Goal: Transaction & Acquisition: Obtain resource

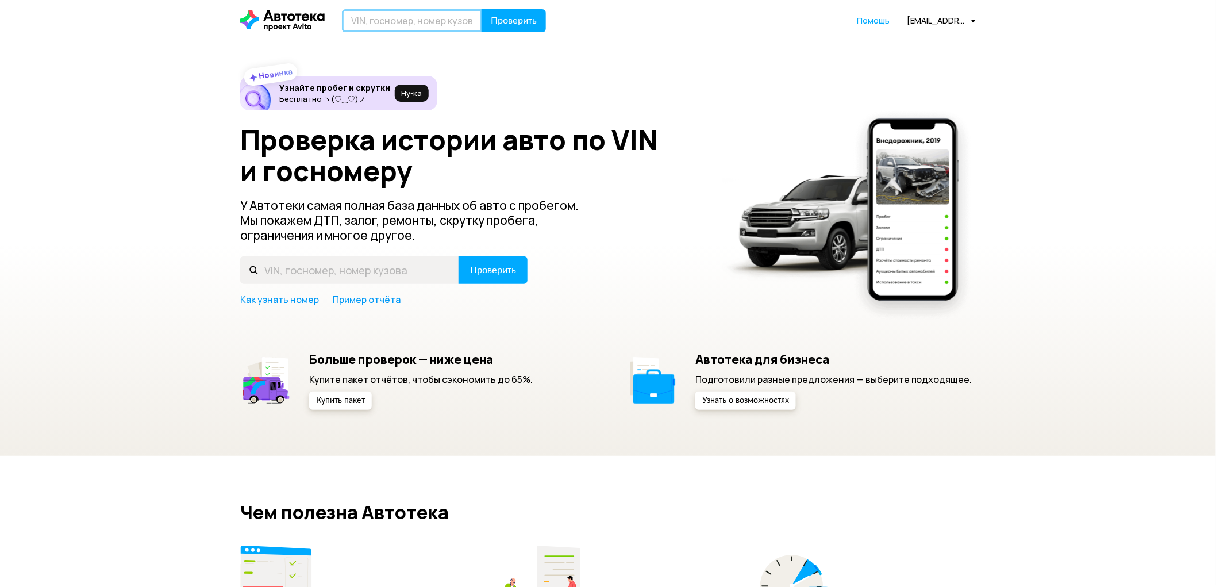
drag, startPoint x: 0, startPoint y: 0, endPoint x: 364, endPoint y: 20, distance: 364.2
click at [364, 20] on input "text" at bounding box center [412, 20] width 140 height 23
type input "К286ТН126"
click at [481, 9] on button "Проверить" at bounding box center [513, 20] width 64 height 23
drag, startPoint x: 0, startPoint y: 0, endPoint x: 414, endPoint y: 24, distance: 414.3
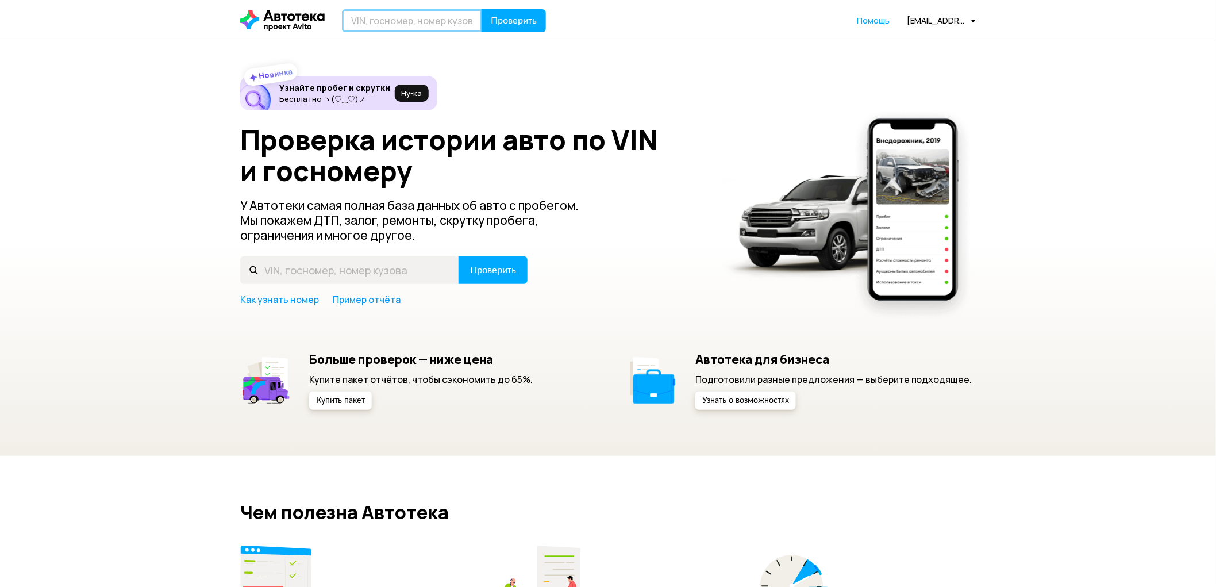
click at [414, 24] on input "text" at bounding box center [412, 20] width 140 height 23
type input "К286ТН126"
click at [533, 19] on span "Проверить" at bounding box center [514, 20] width 46 height 9
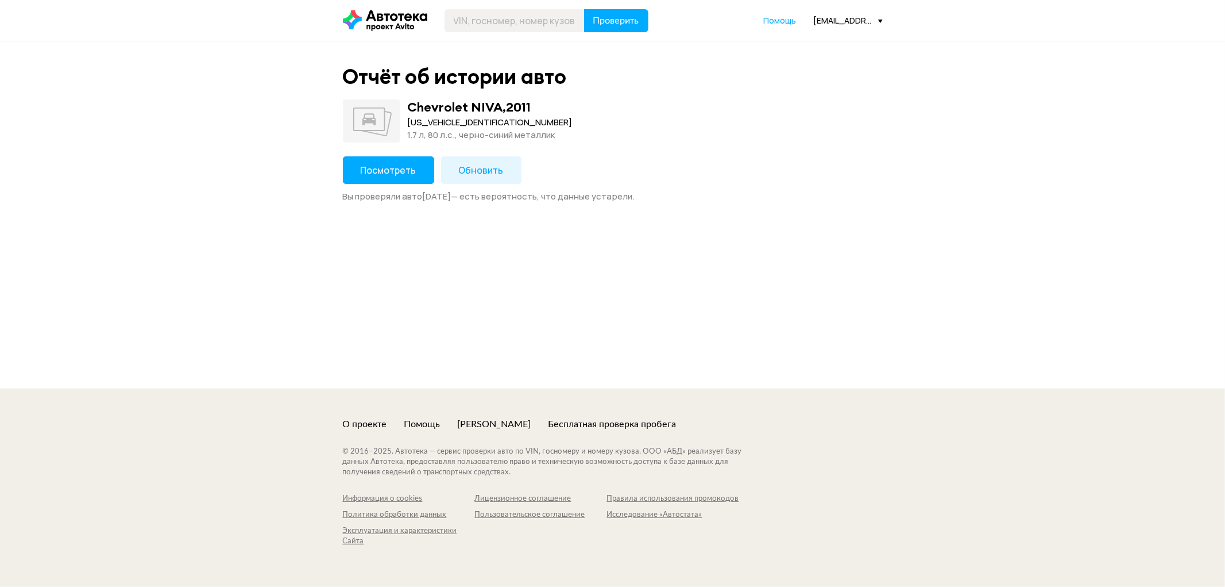
click at [440, 117] on div "X9L212300B0338700" at bounding box center [490, 122] width 165 height 13
copy div "X9L212300B0338700"
click at [401, 175] on span "Посмотреть" at bounding box center [389, 170] width 56 height 13
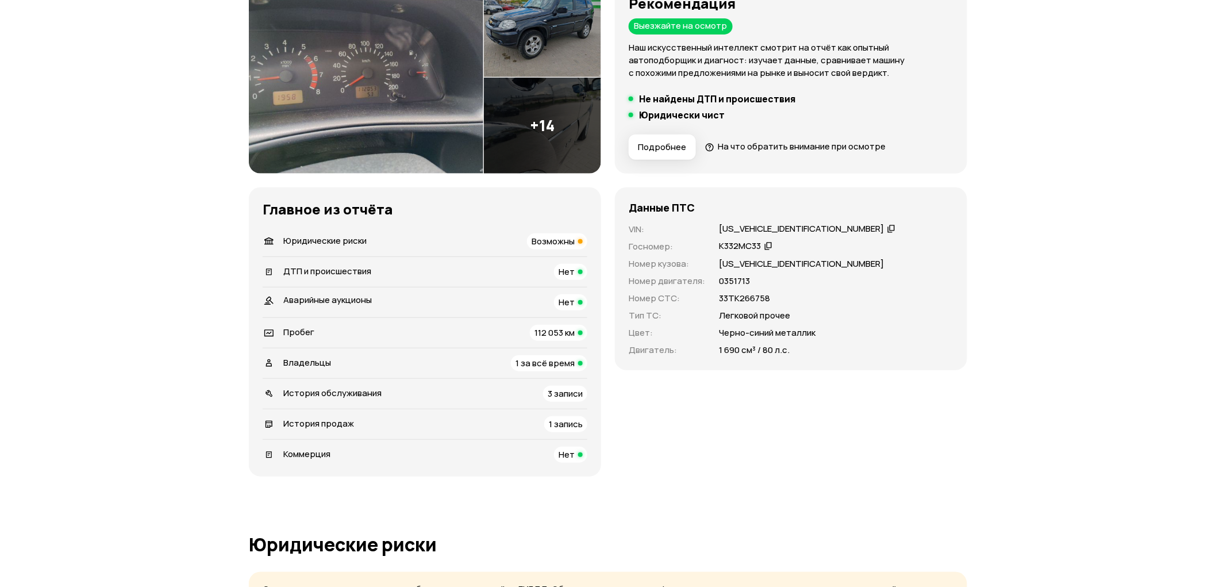
scroll to position [191, 0]
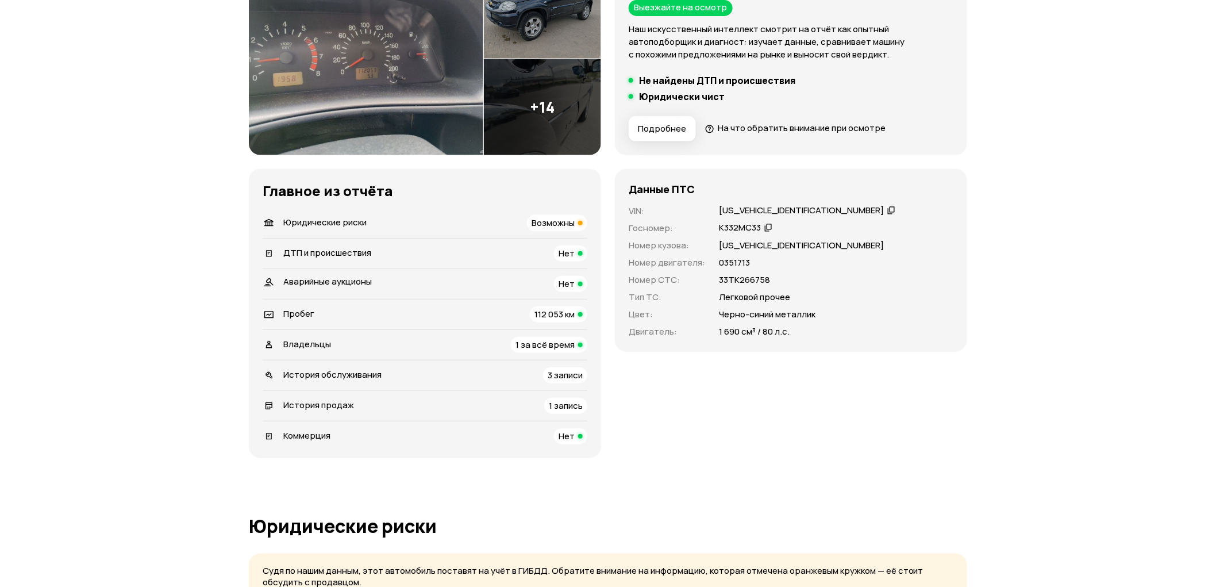
click at [549, 222] on span "Возможны" at bounding box center [552, 223] width 43 height 12
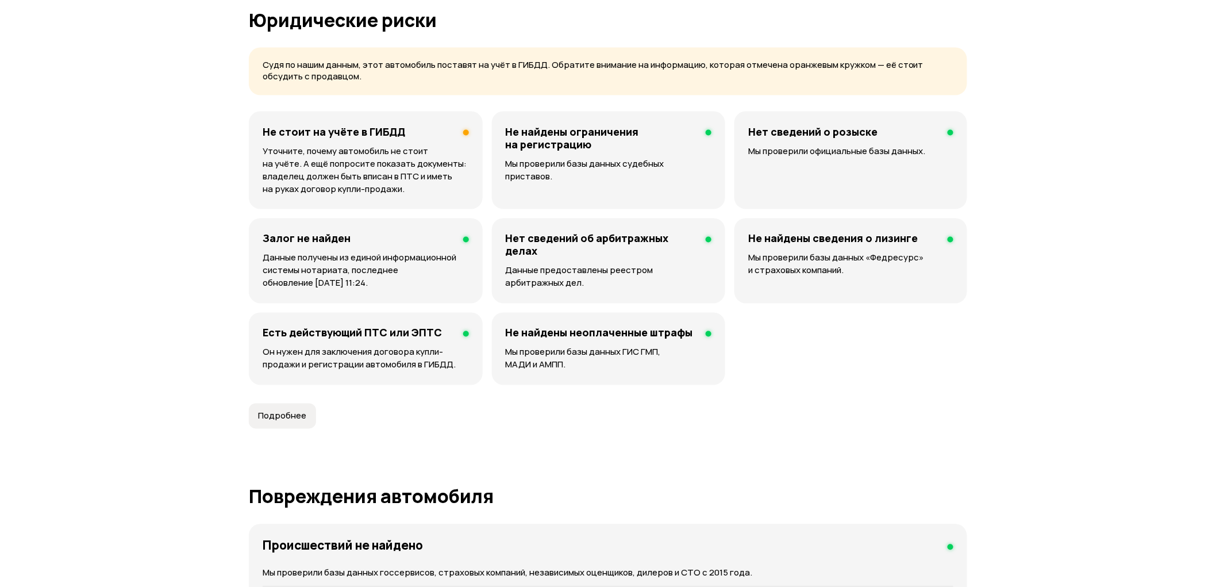
scroll to position [707, 0]
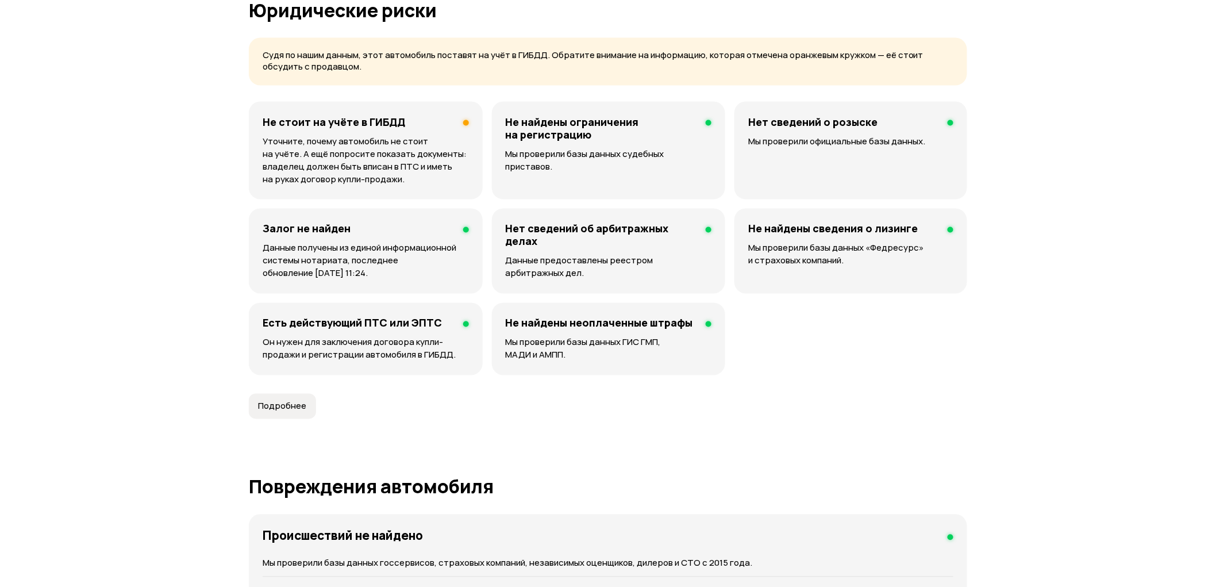
click at [366, 130] on div "Не стоит на учёте в ГИБДД Уточните, почему автомобиль не стоит на учёте. А ещё …" at bounding box center [366, 151] width 234 height 98
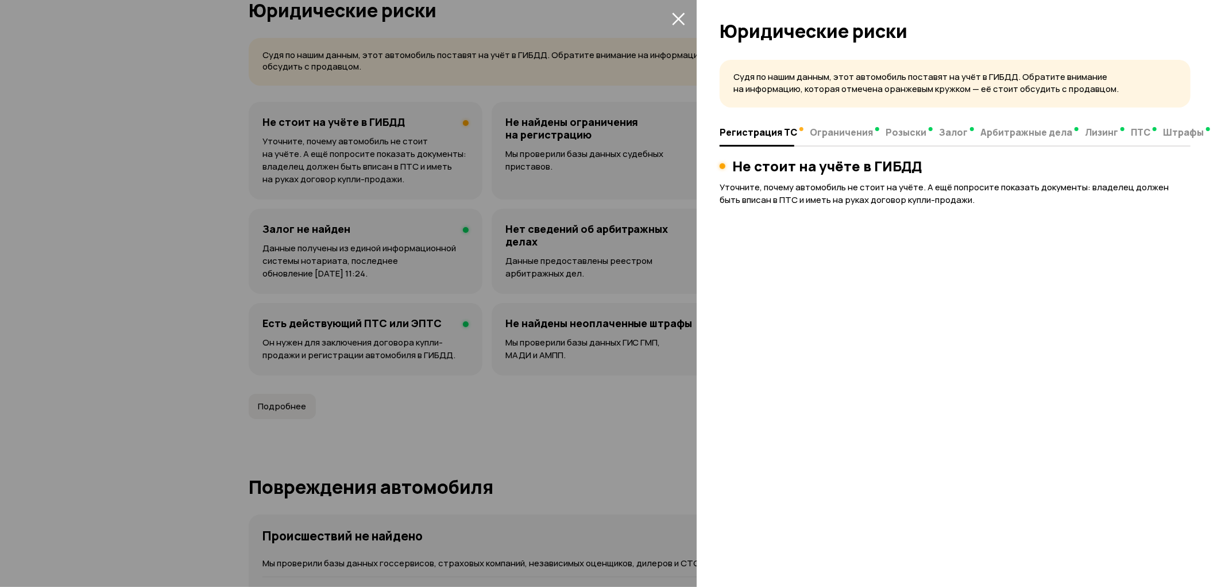
click at [366, 130] on div at bounding box center [612, 293] width 1225 height 587
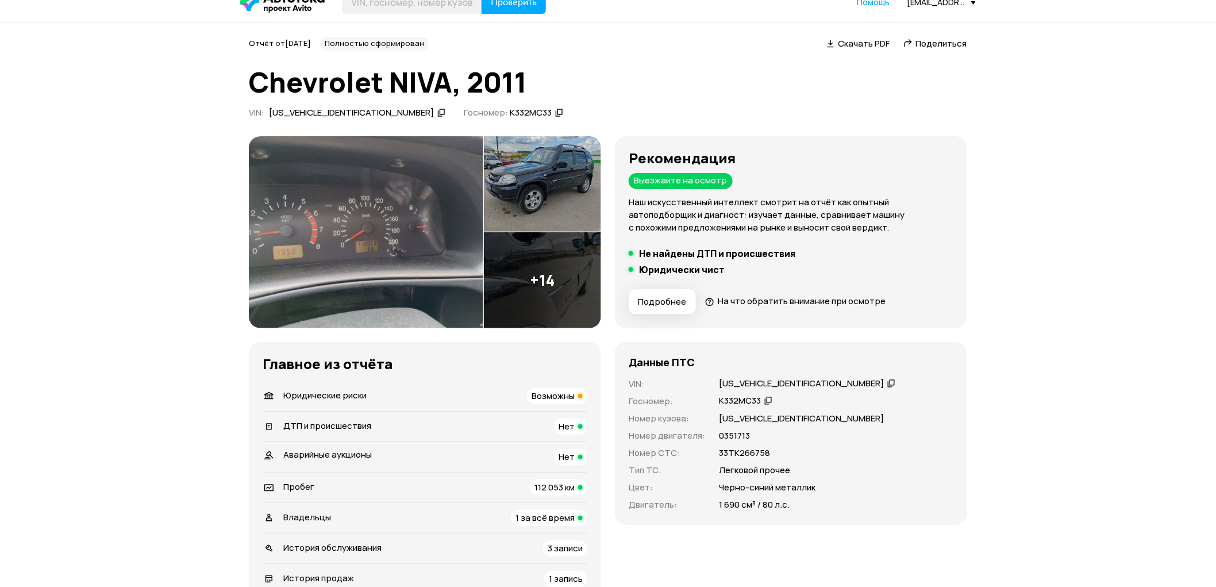
scroll to position [0, 0]
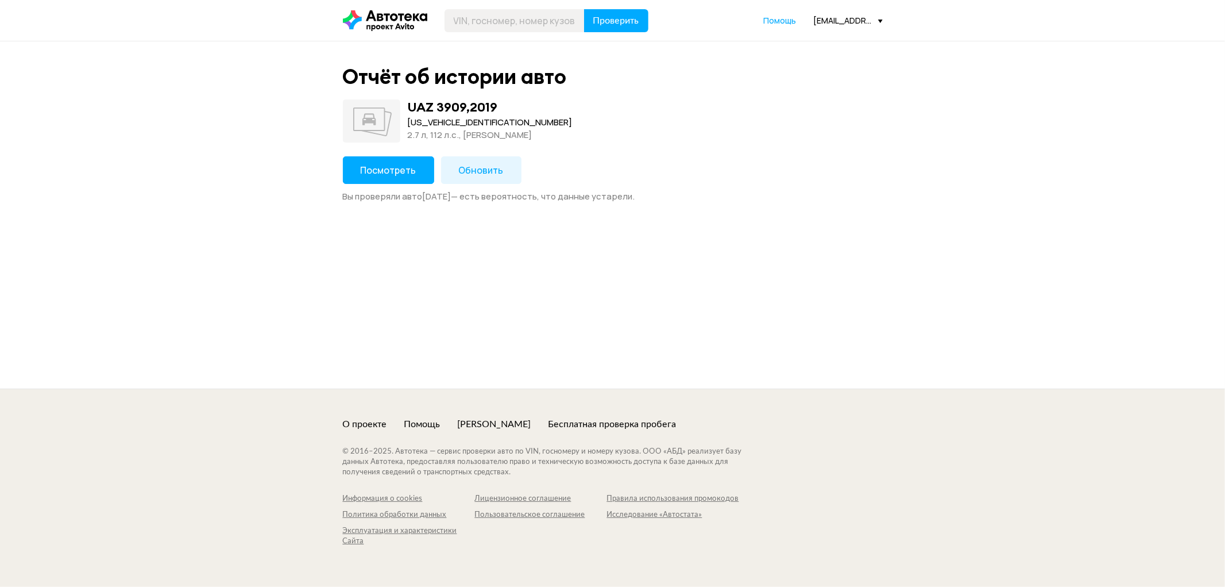
click at [435, 127] on div "[US_VEHICLE_IDENTIFICATION_NUMBER]" at bounding box center [490, 122] width 165 height 13
click at [437, 124] on div "[US_VEHICLE_IDENTIFICATION_NUMBER]" at bounding box center [490, 122] width 165 height 13
copy div "[US_VEHICLE_IDENTIFICATION_NUMBER]"
click at [398, 165] on span "Посмотреть" at bounding box center [389, 170] width 56 height 13
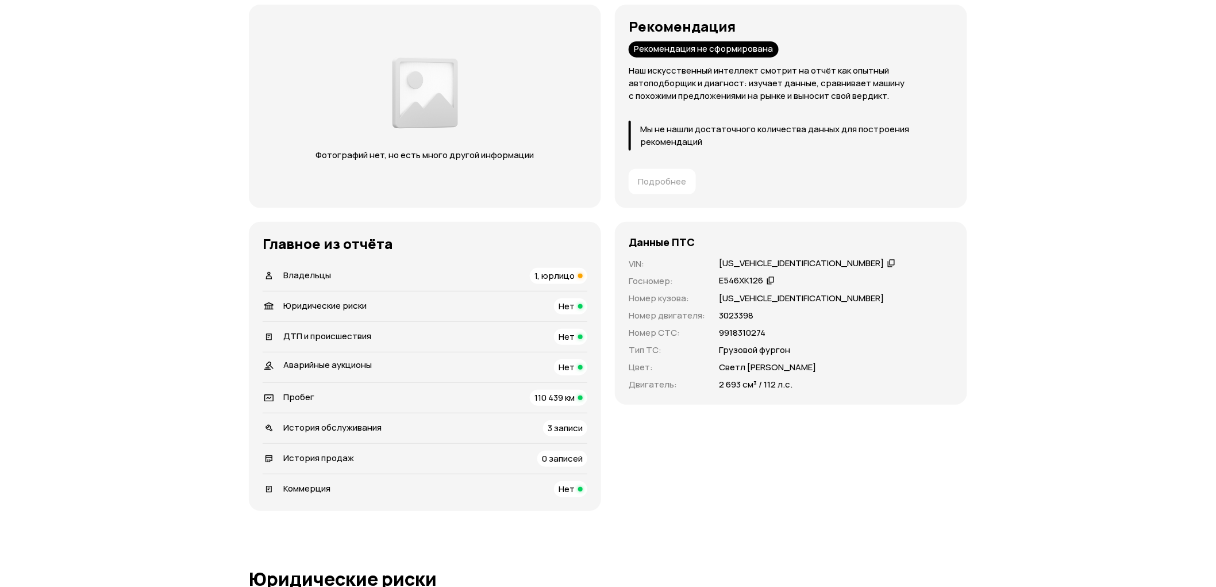
scroll to position [191, 0]
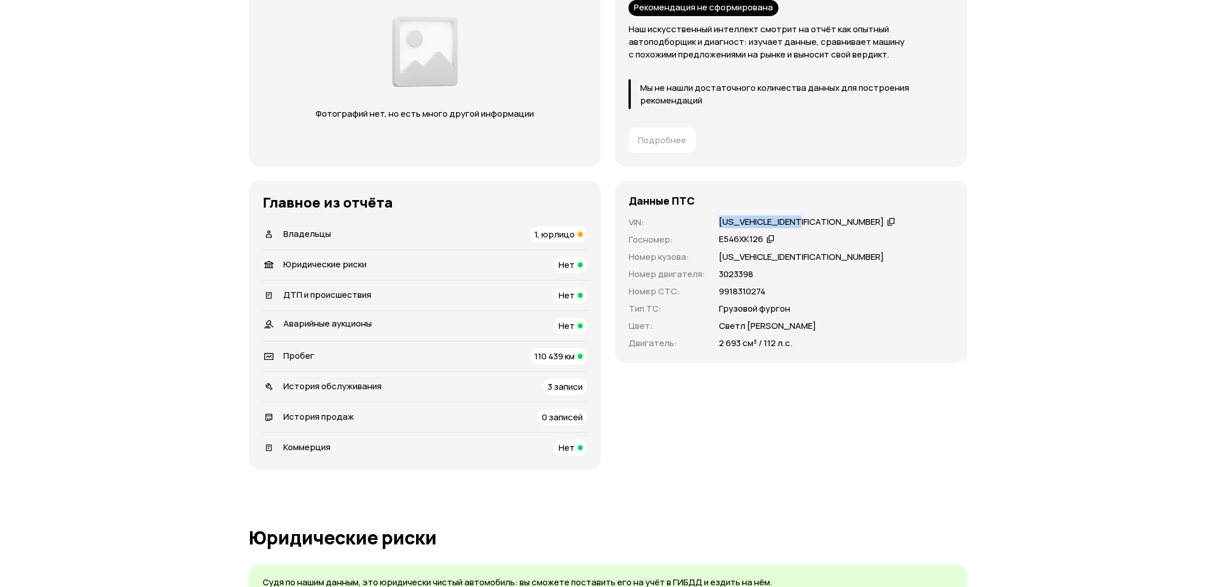
drag, startPoint x: 715, startPoint y: 222, endPoint x: 803, endPoint y: 227, distance: 87.4
click at [803, 227] on div "[US_VEHICLE_IDENTIFICATION_NUMBER]" at bounding box center [807, 222] width 180 height 12
copy div "[US_VEHICLE_IDENTIFICATION_NUMBER]"
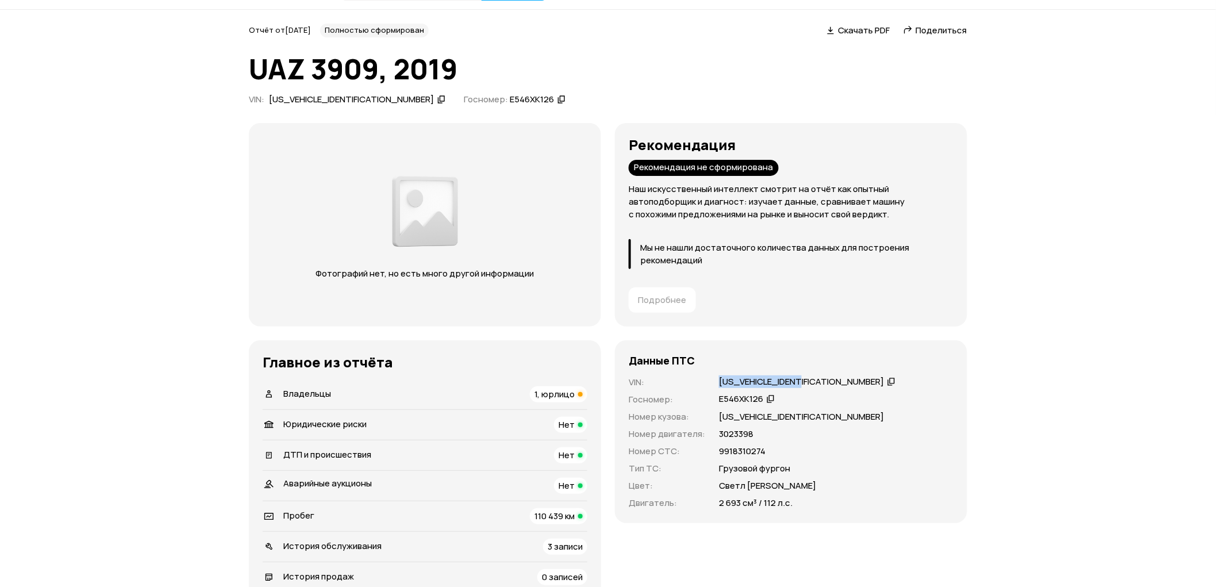
scroll to position [0, 0]
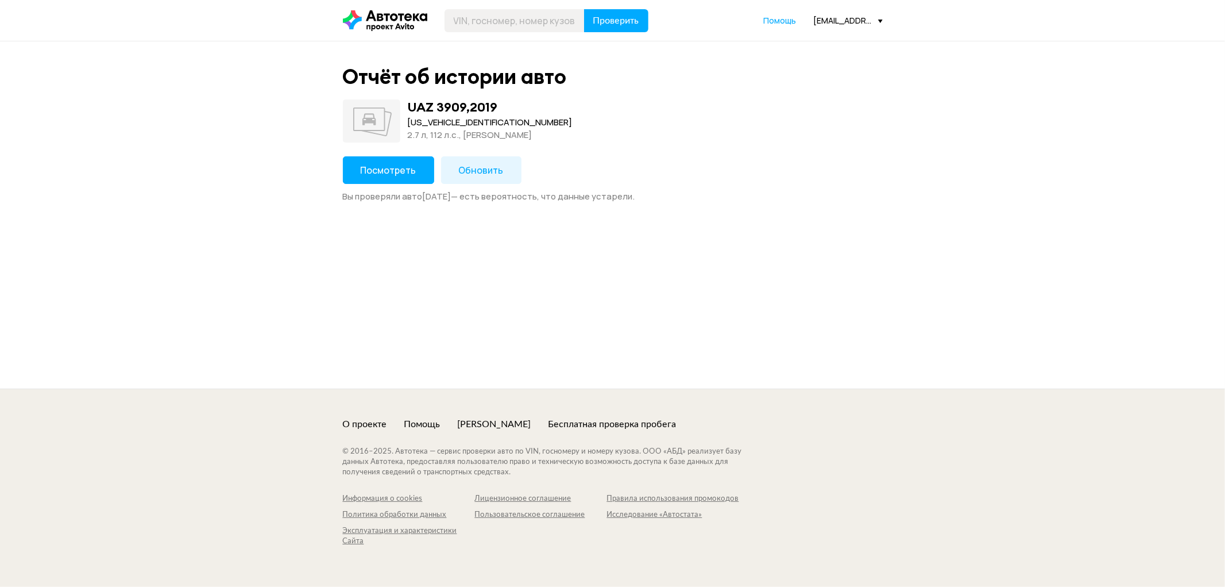
click at [457, 125] on div "[US_VEHICLE_IDENTIFICATION_NUMBER]" at bounding box center [490, 122] width 165 height 13
copy div "[US_VEHICLE_IDENTIFICATION_NUMBER]"
